Goal: Navigation & Orientation: Find specific page/section

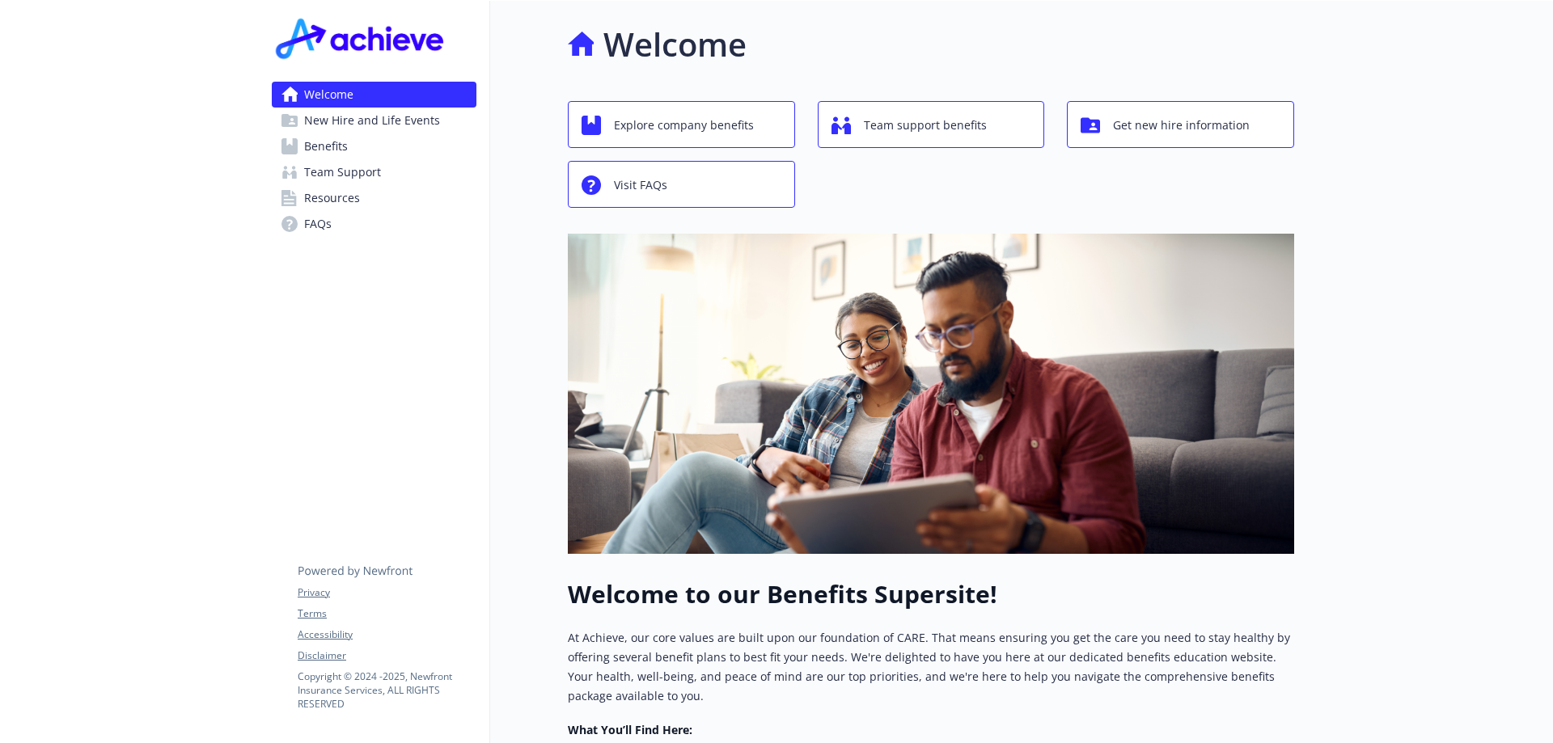
click at [335, 120] on span "New Hire and Life Events" at bounding box center [372, 121] width 136 height 26
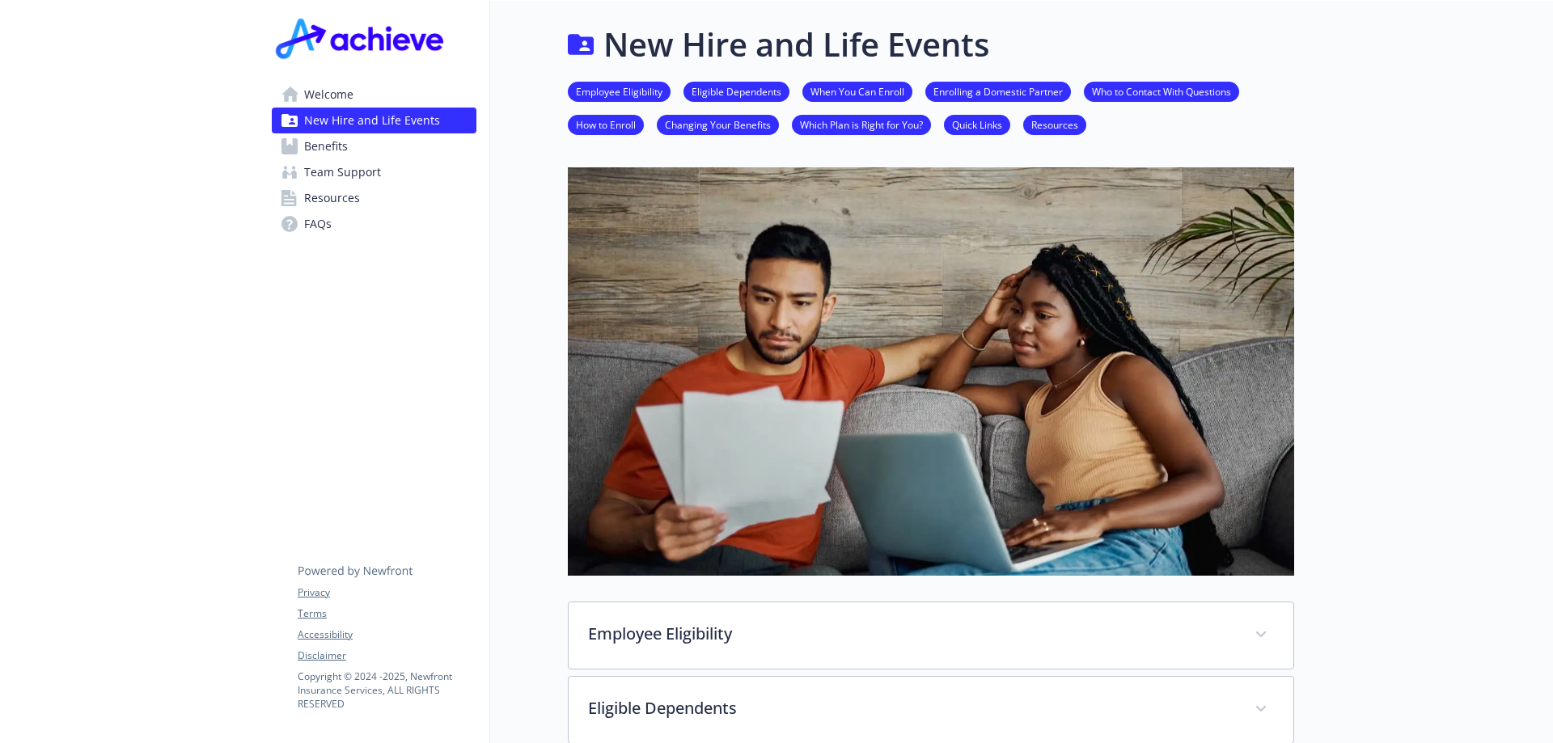
click at [340, 139] on span "Benefits" at bounding box center [326, 146] width 44 height 26
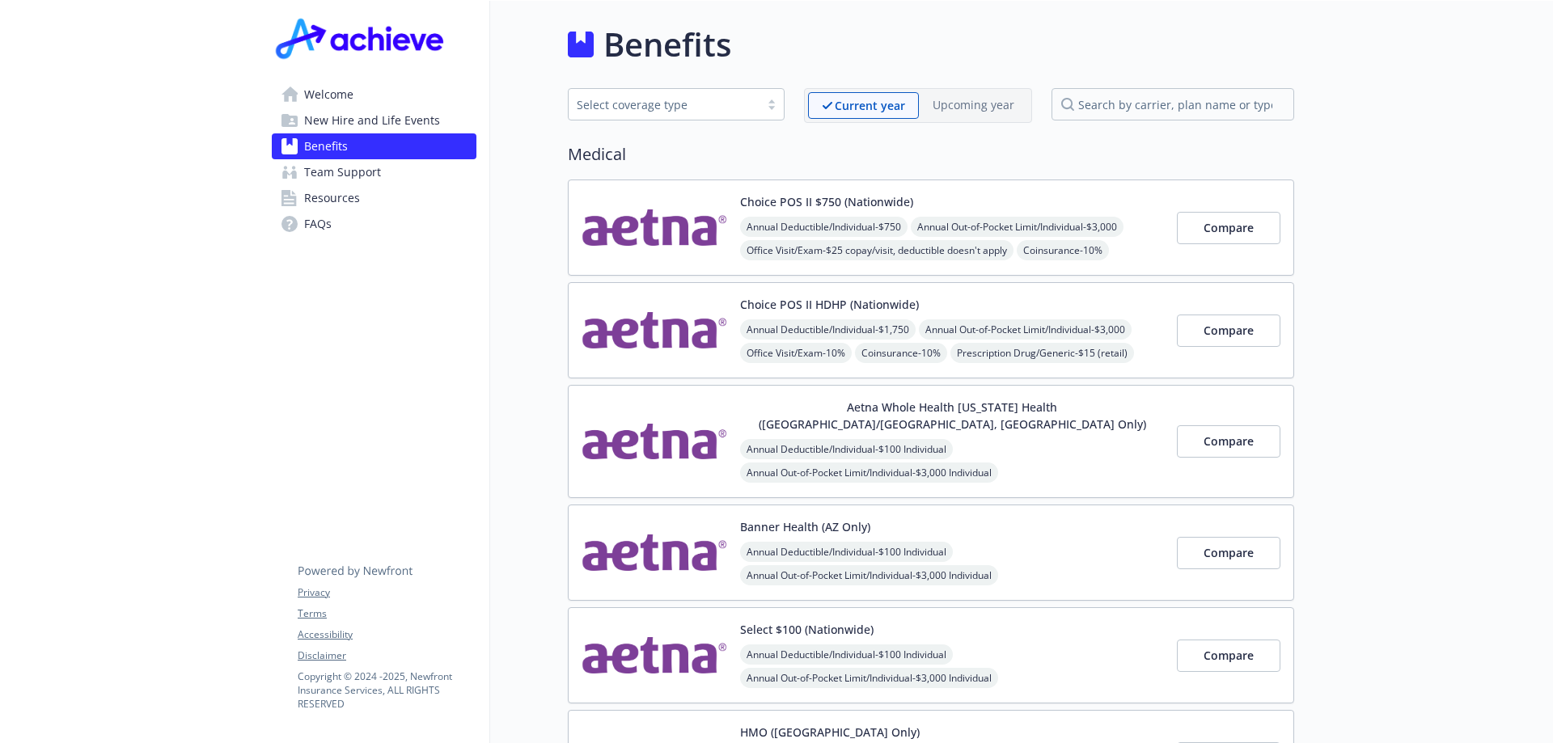
click at [364, 173] on span "Team Support" at bounding box center [342, 172] width 77 height 26
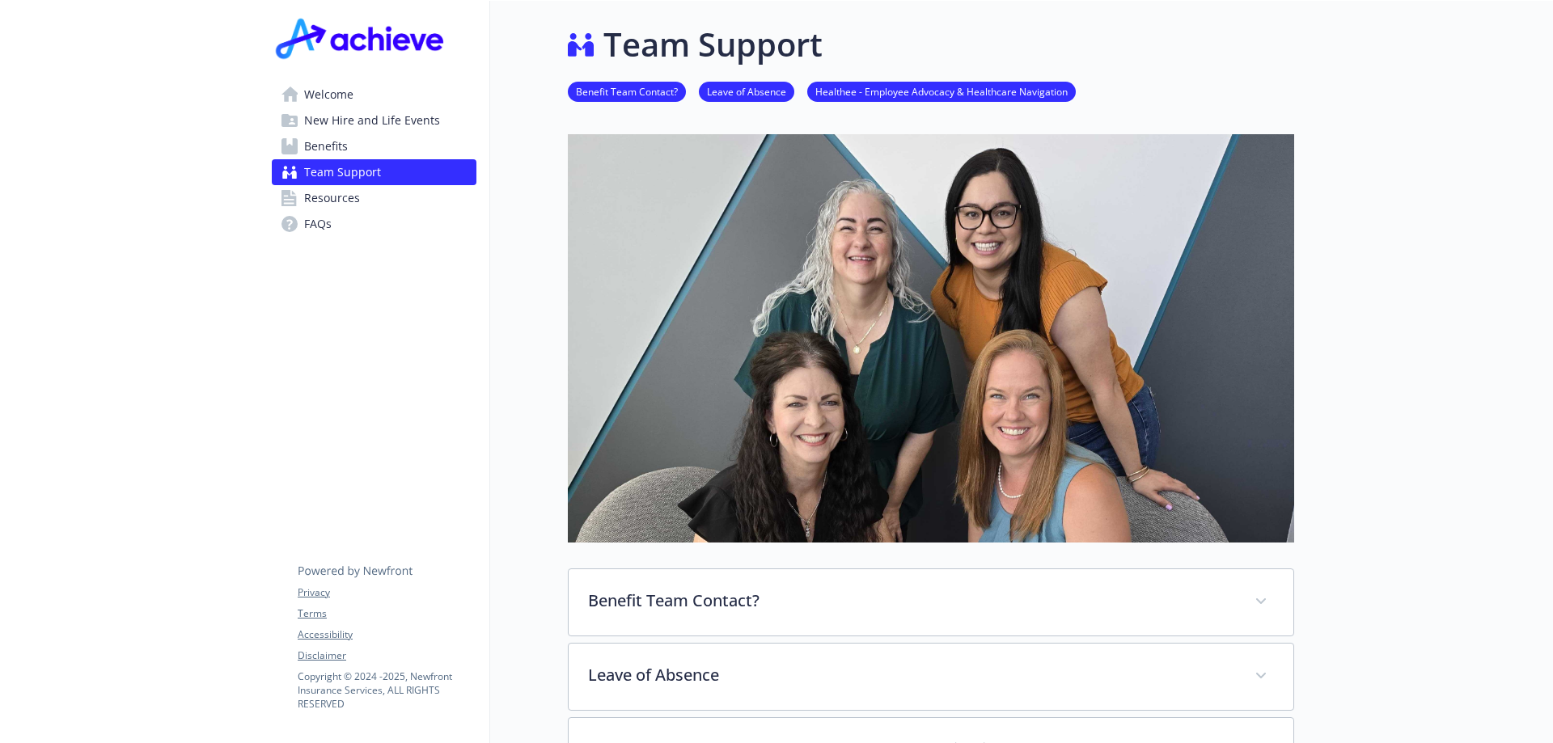
click at [361, 195] on link "Resources" at bounding box center [374, 198] width 205 height 26
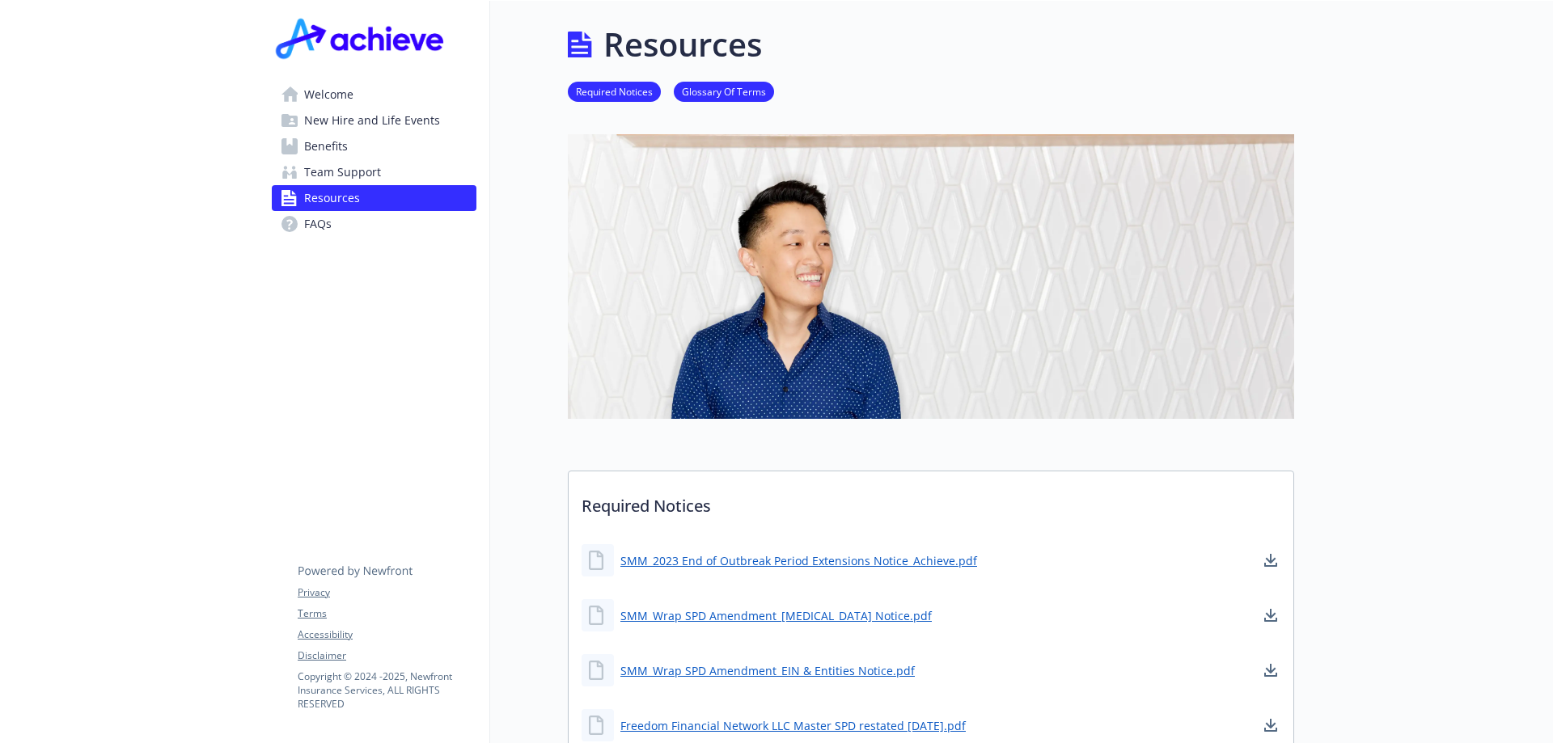
click at [333, 80] on div "Welcome New Hire and Life Events Benefits Team Support Resources FAQs Privacy T…" at bounding box center [374, 135] width 230 height 268
